Goal: Navigation & Orientation: Find specific page/section

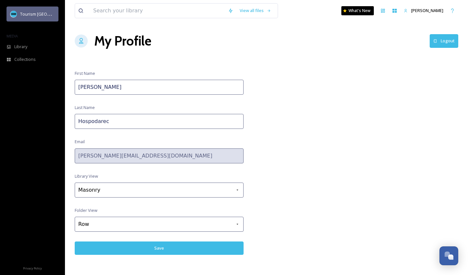
click at [34, 17] on span "Tourism [GEOGRAPHIC_DATA]" at bounding box center [49, 14] width 58 height 6
click at [34, 16] on span "Tourism [GEOGRAPHIC_DATA]" at bounding box center [49, 14] width 58 height 6
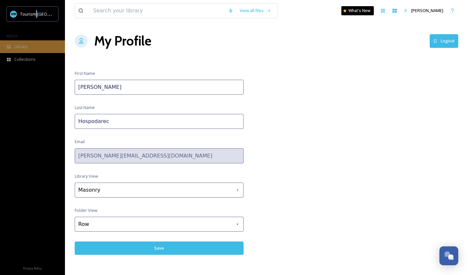
click at [23, 47] on span "Library" at bounding box center [20, 47] width 13 height 6
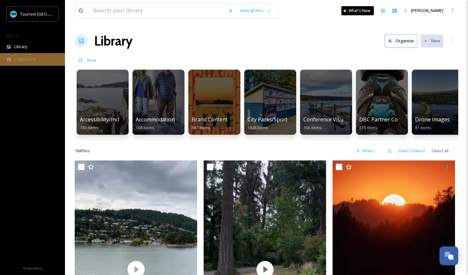
click at [18, 59] on span "Collections" at bounding box center [24, 59] width 21 height 6
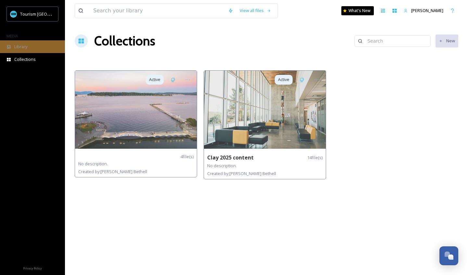
click at [25, 44] on span "Library" at bounding box center [20, 47] width 13 height 6
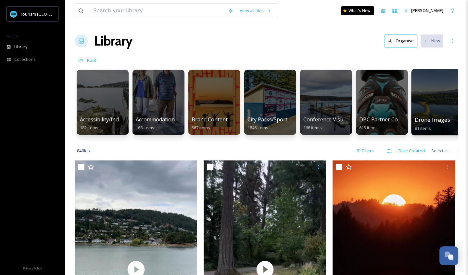
click at [436, 99] on div at bounding box center [437, 102] width 53 height 66
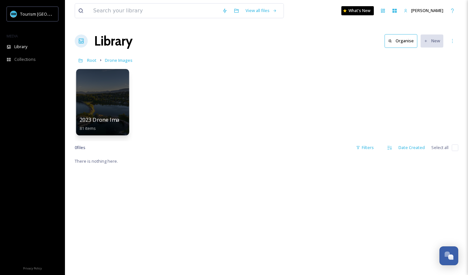
click at [113, 99] on div at bounding box center [102, 102] width 53 height 66
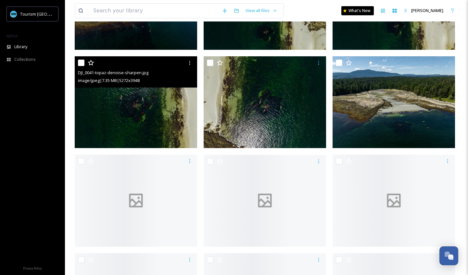
scroll to position [1673, 0]
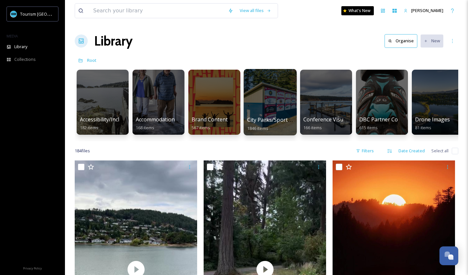
click at [272, 103] on div at bounding box center [270, 102] width 53 height 66
